Goal: Book appointment/travel/reservation

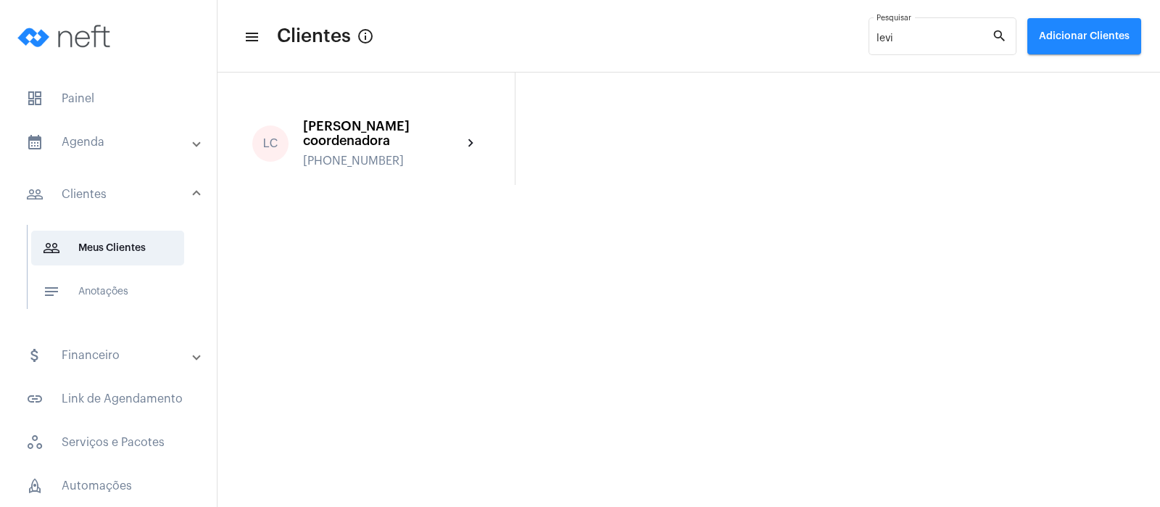
click at [80, 140] on mat-panel-title "calendar_month_outlined Agenda" at bounding box center [109, 141] width 167 height 17
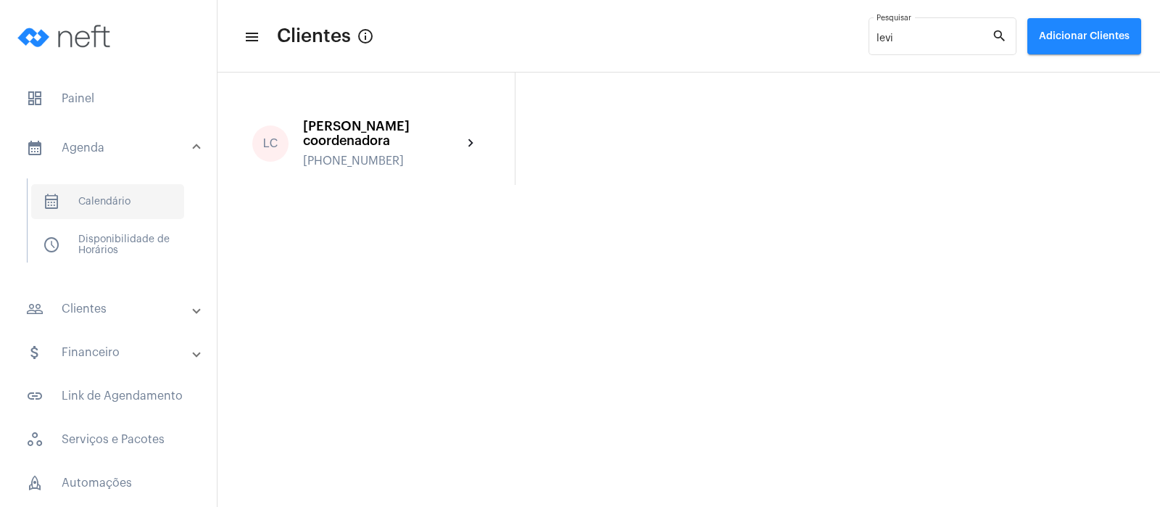
click at [106, 201] on span "calendar_month_outlined Calendário" at bounding box center [107, 201] width 153 height 35
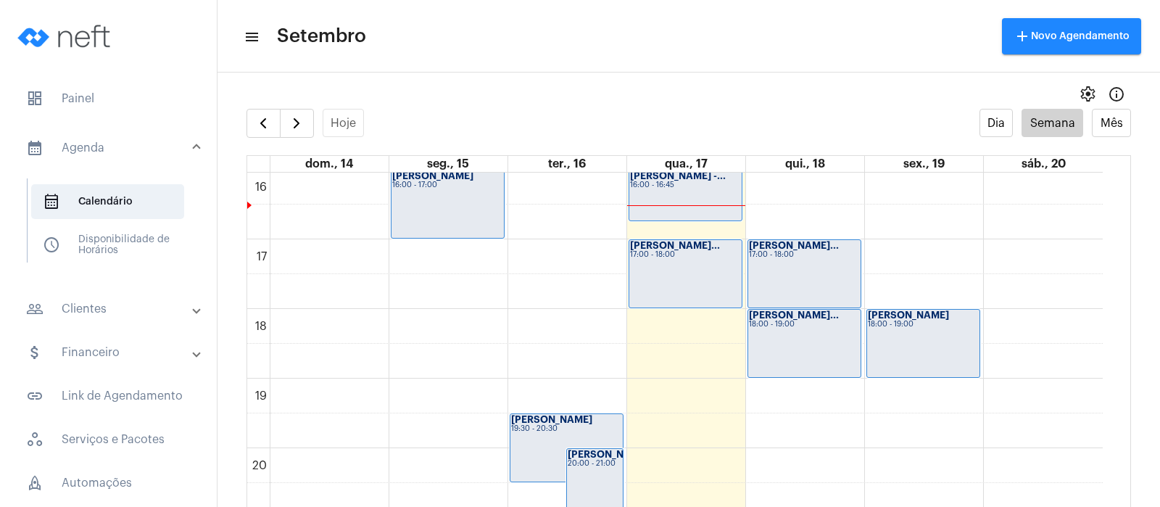
scroll to position [1109, 0]
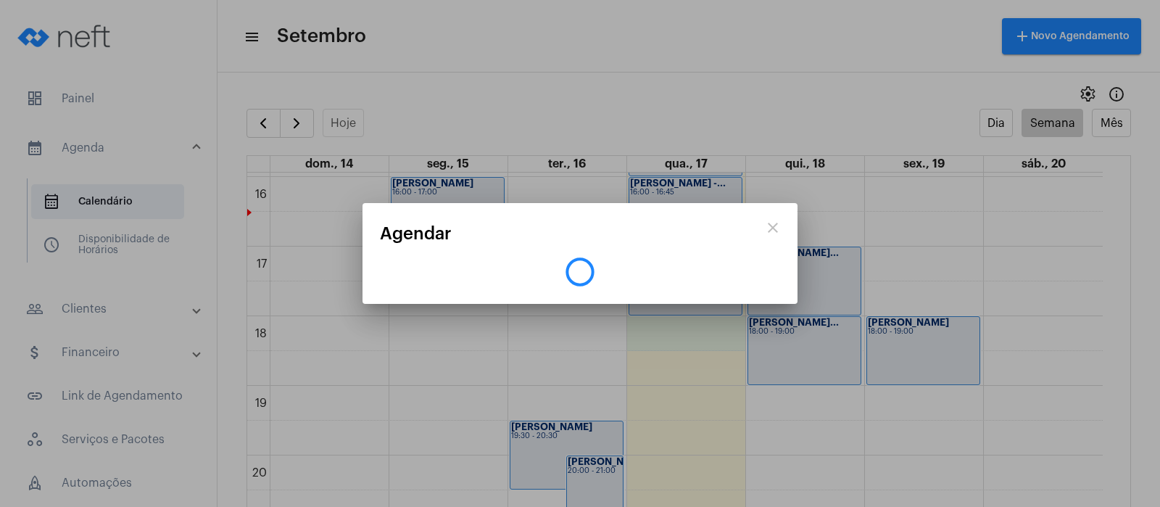
click at [697, 336] on div at bounding box center [580, 253] width 1160 height 507
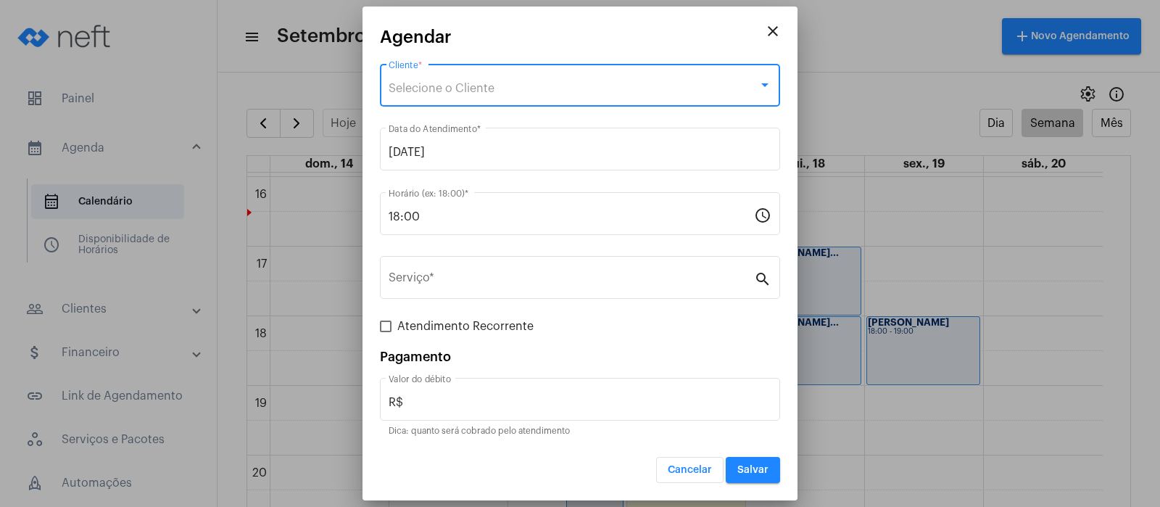
click at [473, 85] on span "Selecione o Cliente" at bounding box center [442, 89] width 106 height 12
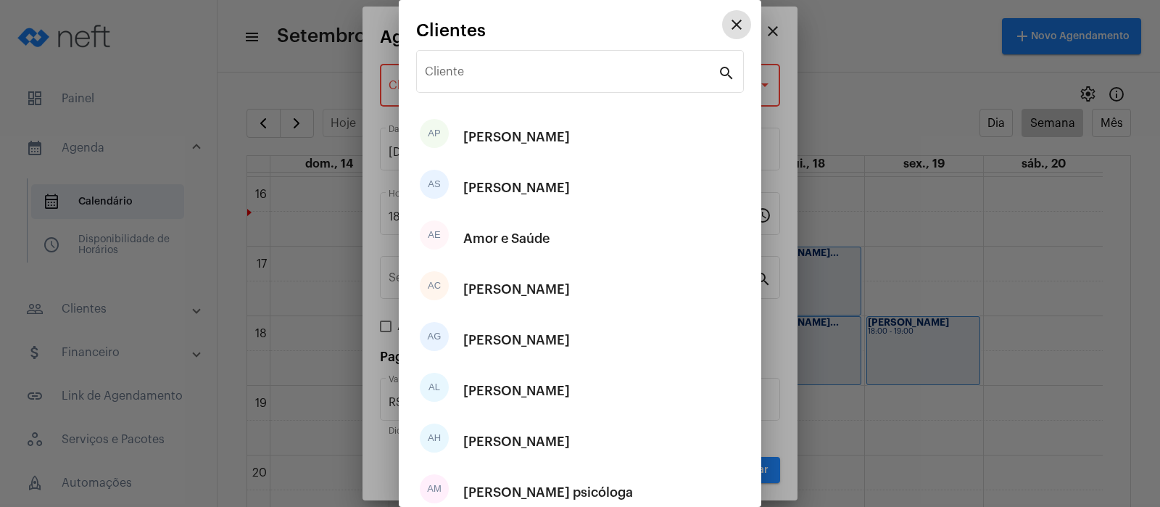
click at [473, 85] on div "Cliente" at bounding box center [571, 70] width 293 height 46
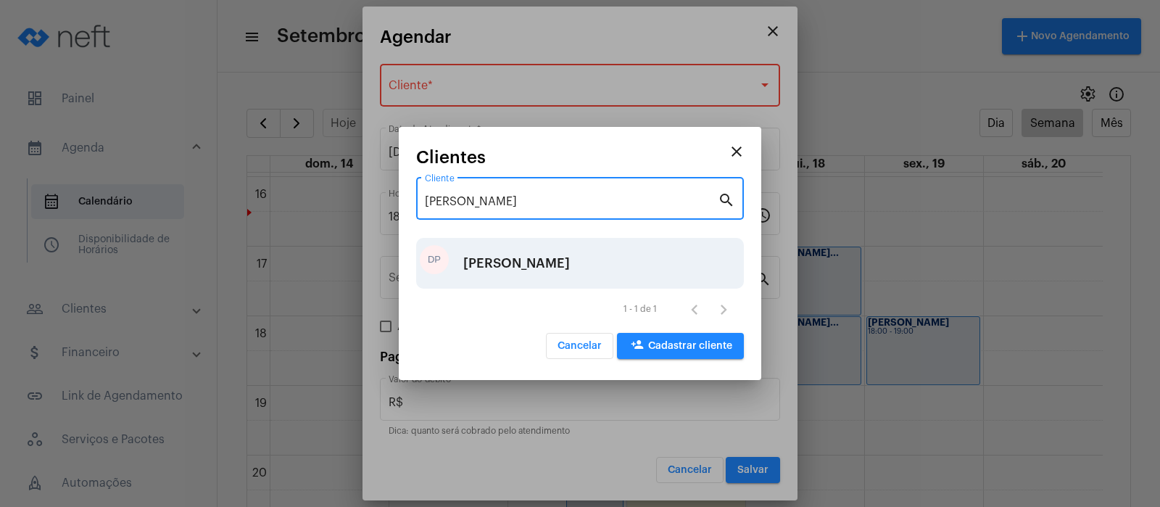
type input "[PERSON_NAME]"
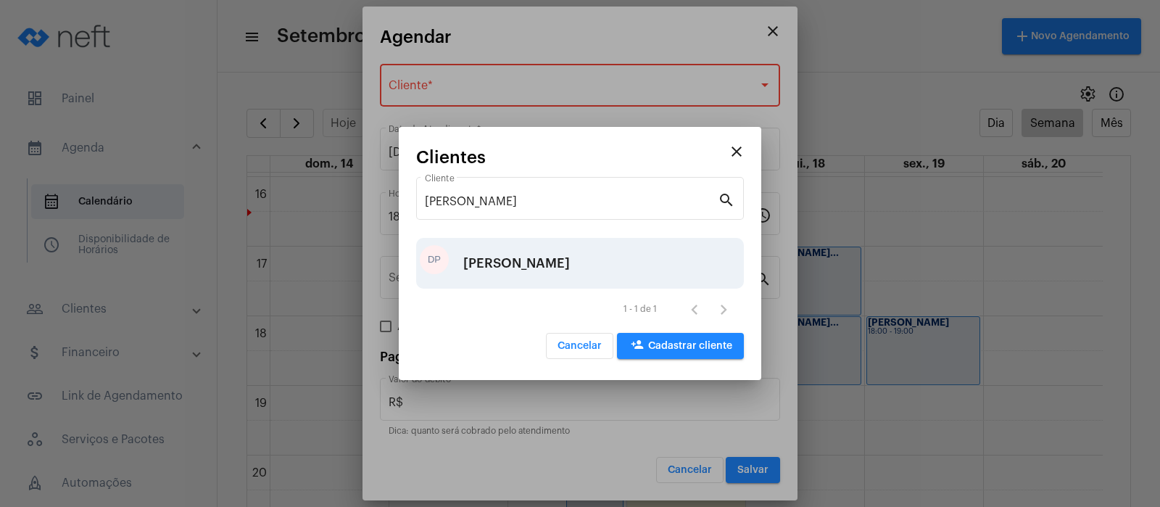
click at [500, 267] on div "[PERSON_NAME]" at bounding box center [516, 263] width 107 height 44
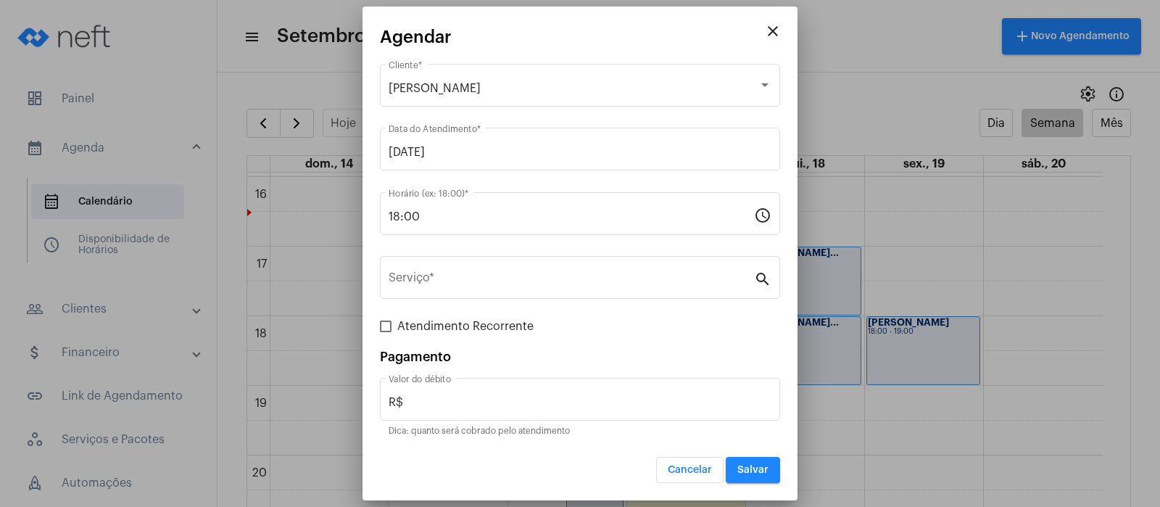
click at [500, 267] on div "Serviço *" at bounding box center [571, 276] width 365 height 46
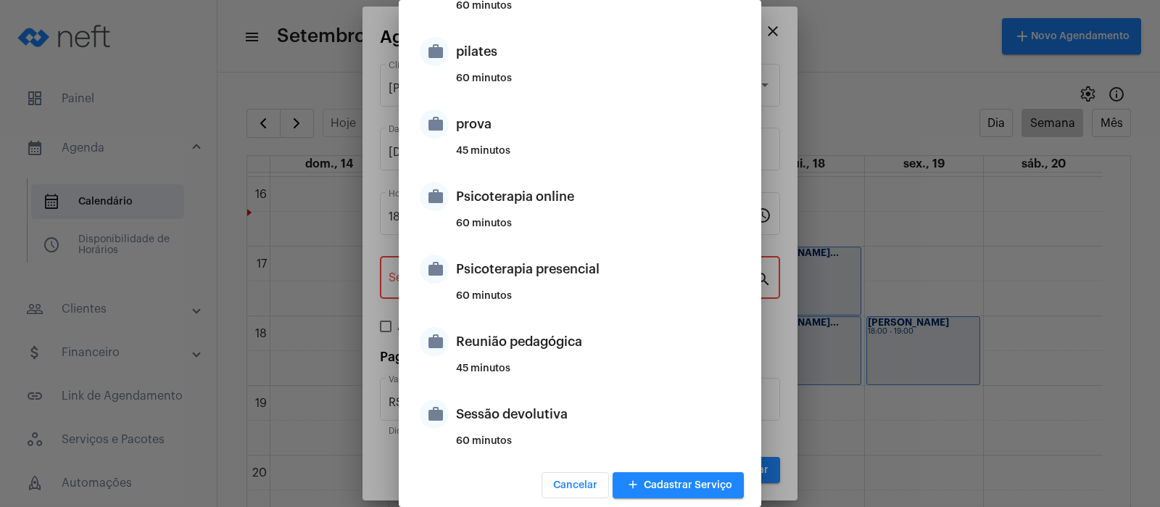
scroll to position [860, 0]
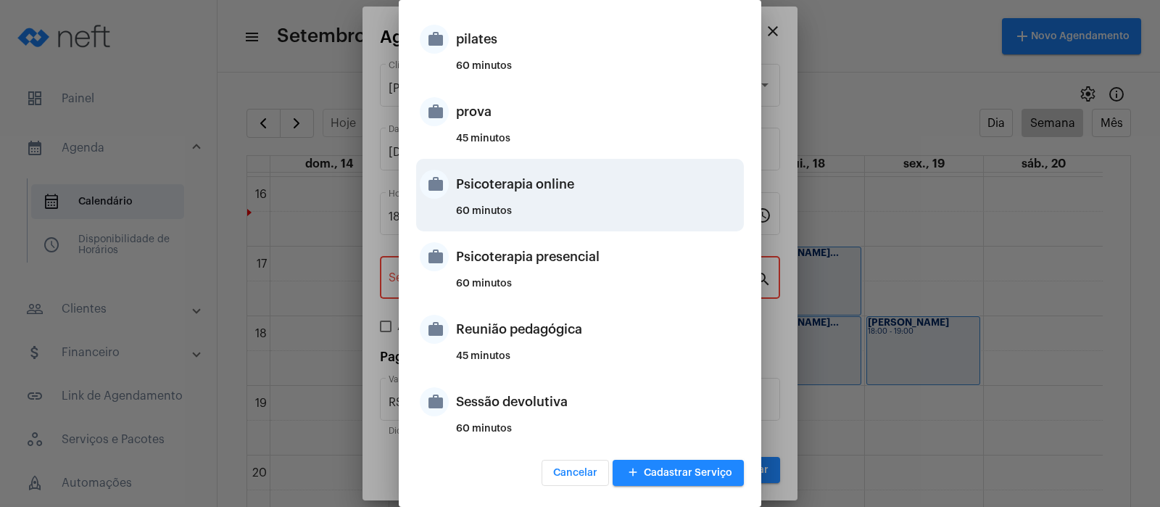
click at [502, 175] on div "Psicoterapia online" at bounding box center [598, 184] width 284 height 44
type input "Psicoterapia online"
type input "R$ 150"
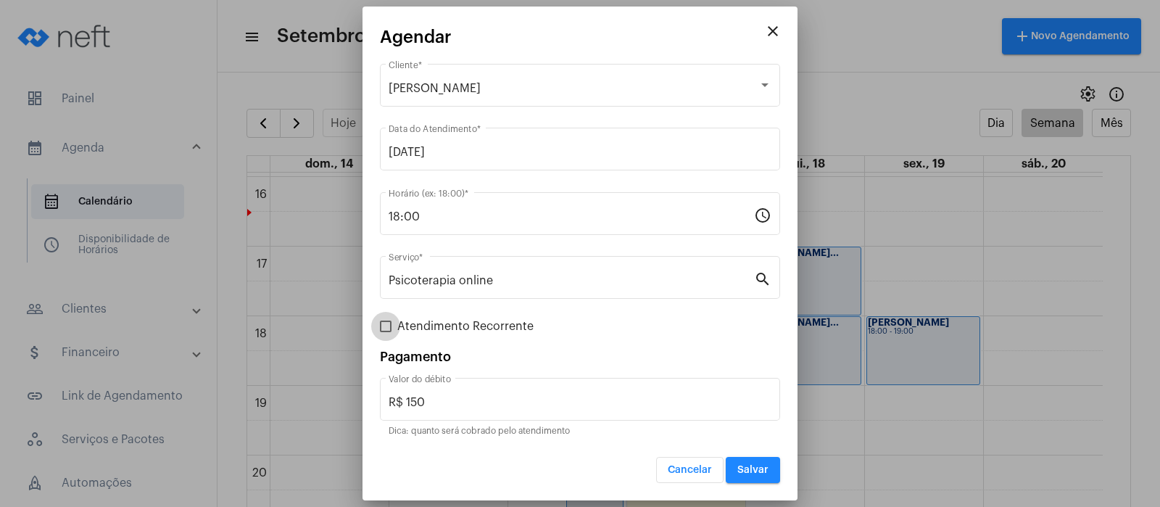
click at [386, 323] on span at bounding box center [386, 326] width 12 height 12
click at [386, 332] on input "Atendimento Recorrente" at bounding box center [385, 332] width 1 height 1
checkbox input "true"
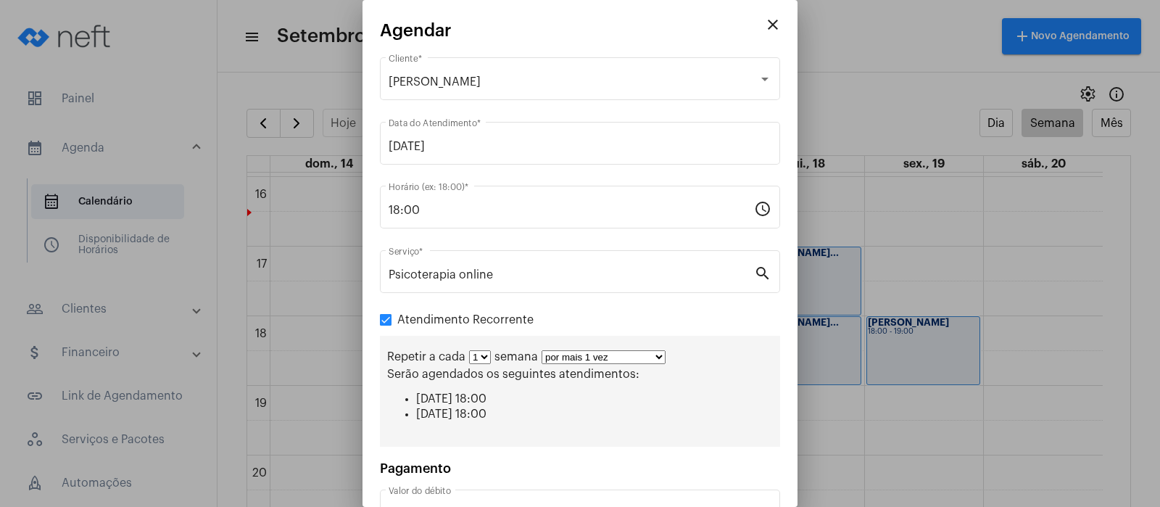
click at [658, 358] on select "por mais 1 vez por mais 2 vezes por mais 3 vezes por mais 4 vezes por mais 5 ve…" at bounding box center [604, 357] width 124 height 14
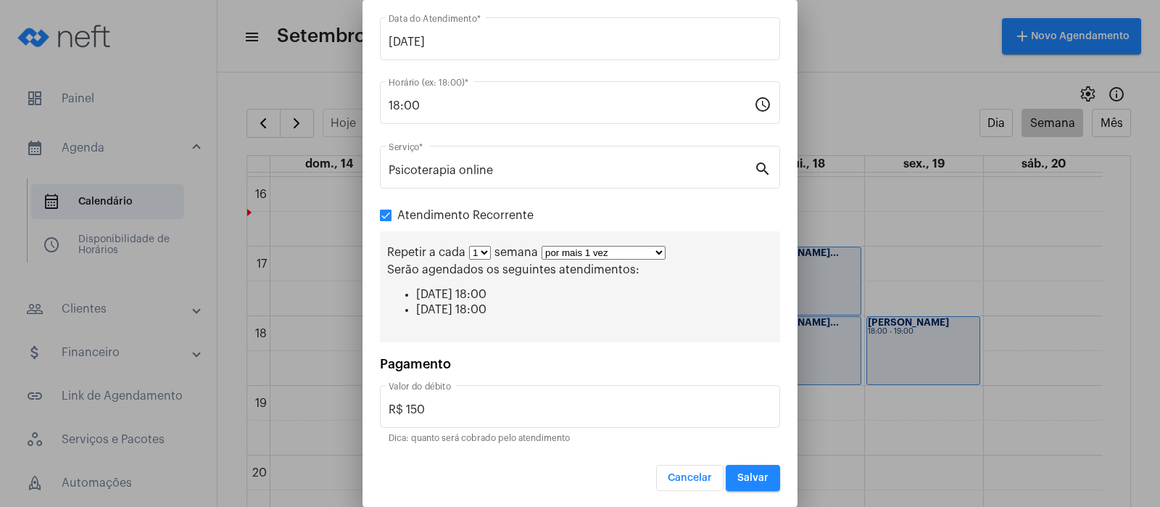
scroll to position [106, 0]
click at [738, 473] on span "Salvar" at bounding box center [752, 476] width 31 height 10
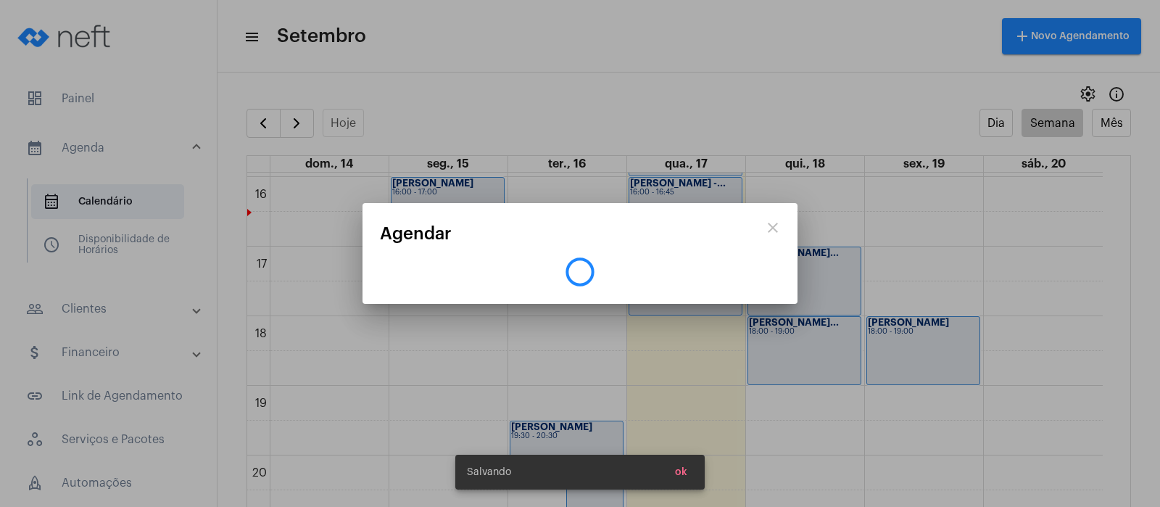
scroll to position [0, 0]
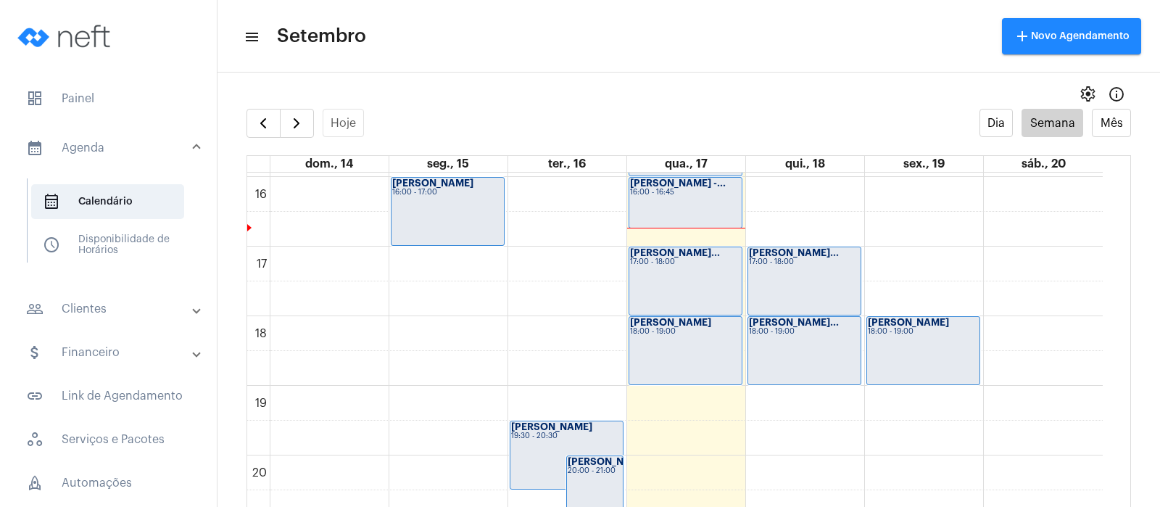
click at [660, 295] on div "[PERSON_NAME]... 17:00 - 18:00" at bounding box center [685, 280] width 112 height 67
